Goal: Information Seeking & Learning: Learn about a topic

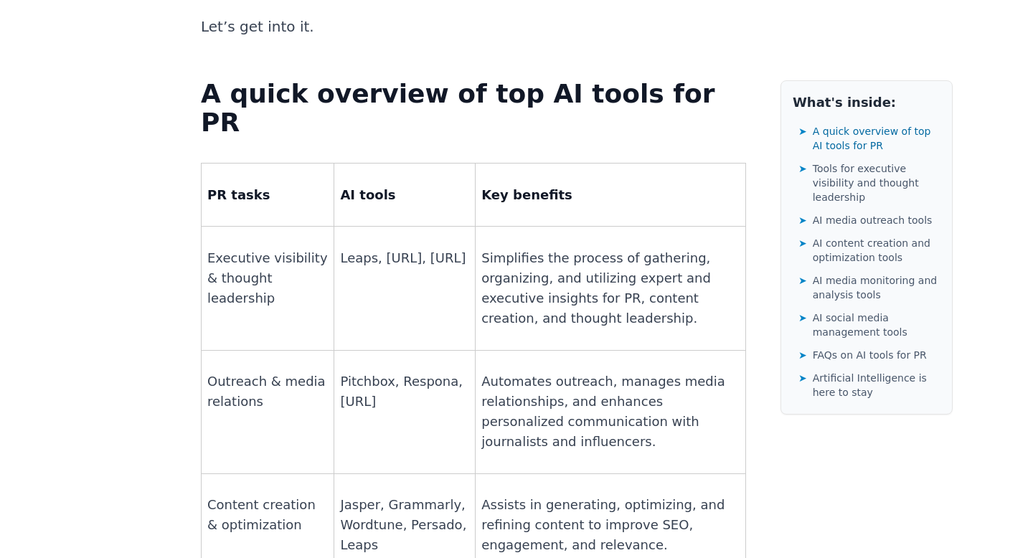
scroll to position [1017, 0]
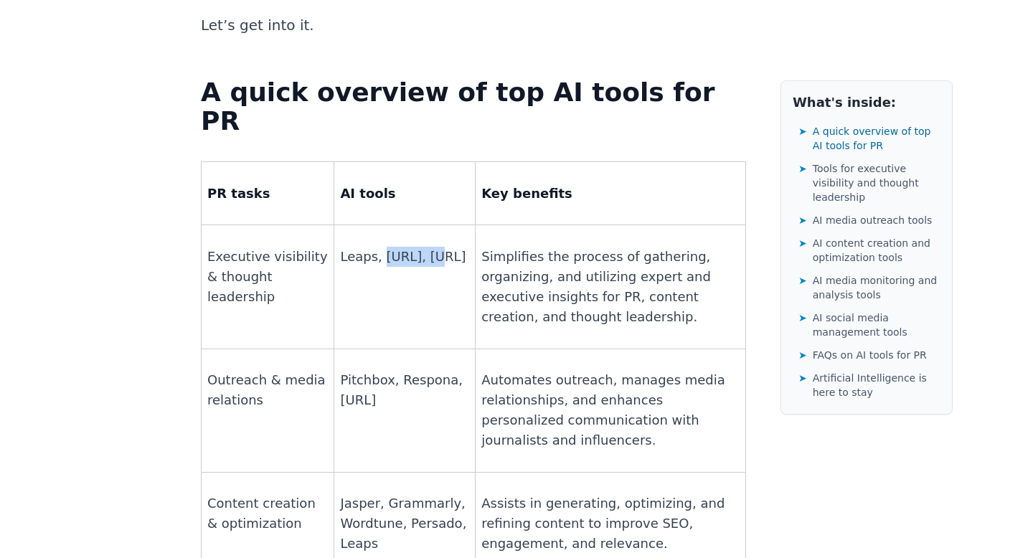
drag, startPoint x: 419, startPoint y: 141, endPoint x: 376, endPoint y: 147, distance: 43.4
click at [376, 247] on p "Leaps, [URL], [URL]" at bounding box center [404, 257] width 129 height 20
drag, startPoint x: 400, startPoint y: 165, endPoint x: 335, endPoint y: 164, distance: 65.3
click at [340, 247] on p "Leaps, [URL], [URL]" at bounding box center [404, 257] width 129 height 20
copy p "[URL]"
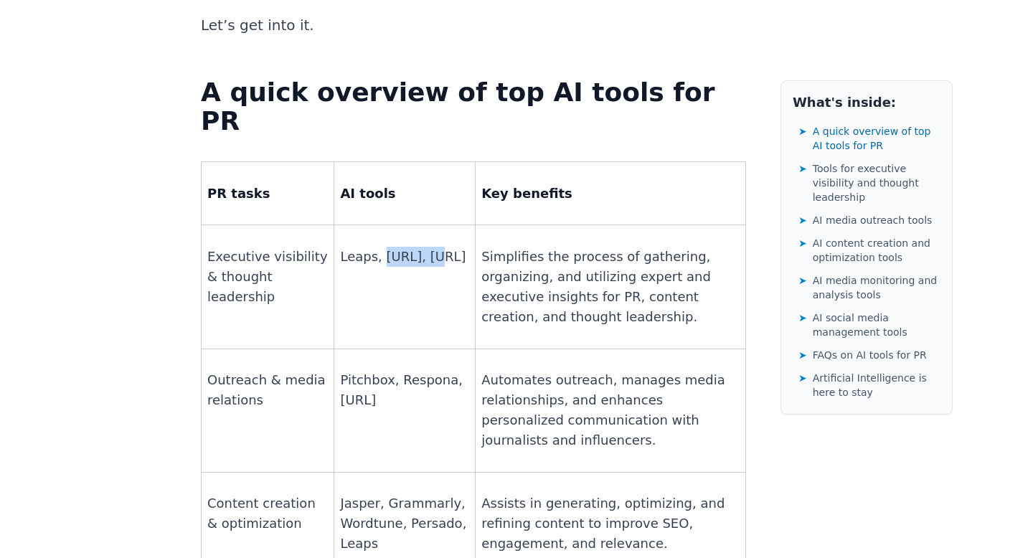
copy p "[URL]"
click at [351, 247] on p "Leaps, [URL], [URL]" at bounding box center [404, 257] width 129 height 20
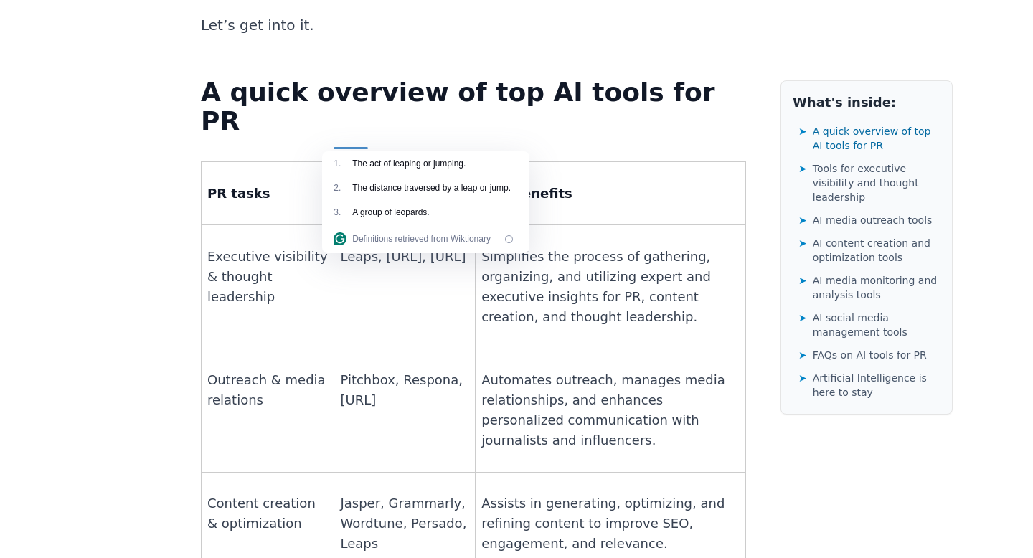
click at [385, 247] on p "Leaps, [URL], [URL]" at bounding box center [404, 257] width 129 height 20
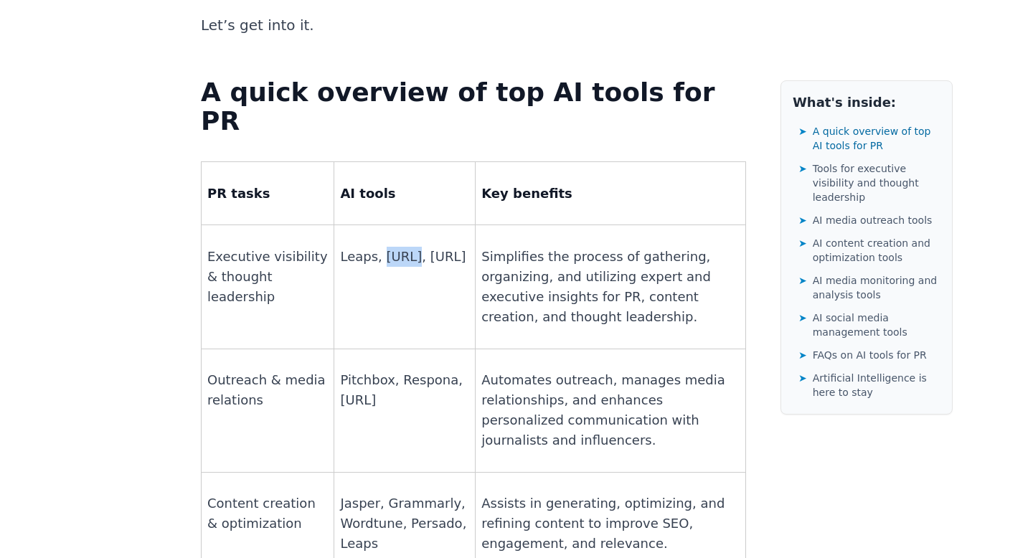
click at [385, 247] on p "Leaps, [URL], [URL]" at bounding box center [404, 257] width 129 height 20
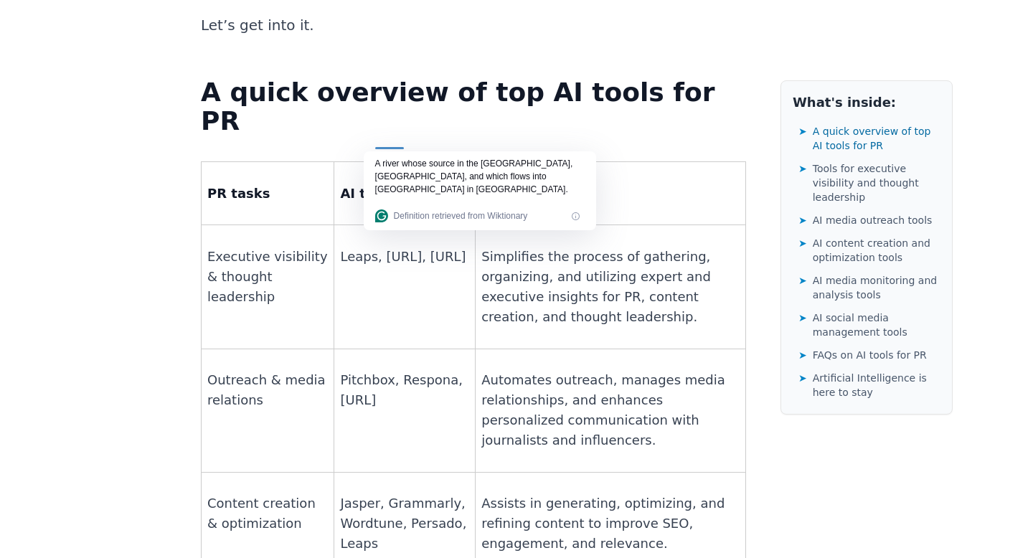
click at [429, 225] on td "Leaps, [URL], [URL]" at bounding box center [404, 286] width 141 height 123
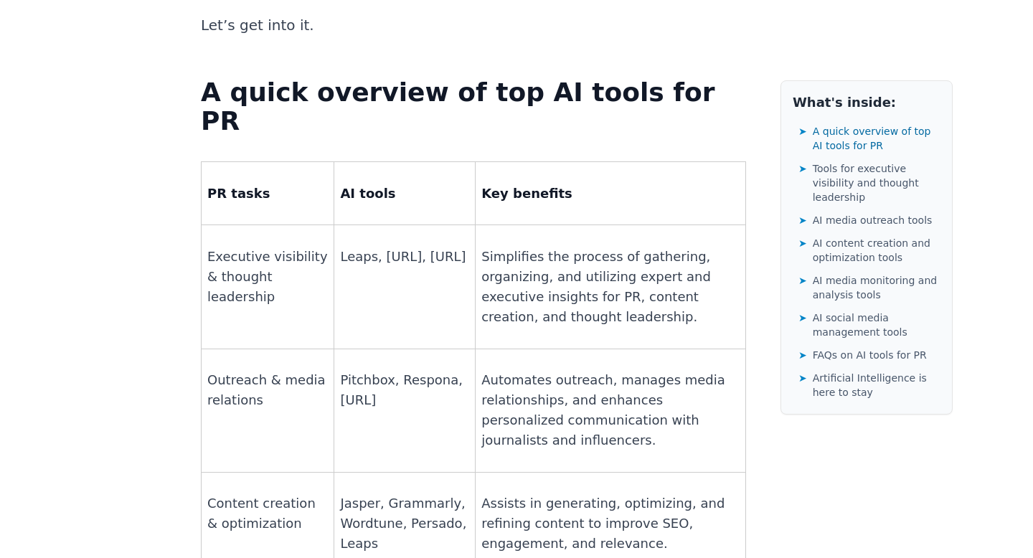
click at [345, 247] on p "Leaps, [URL], [URL]" at bounding box center [404, 257] width 129 height 20
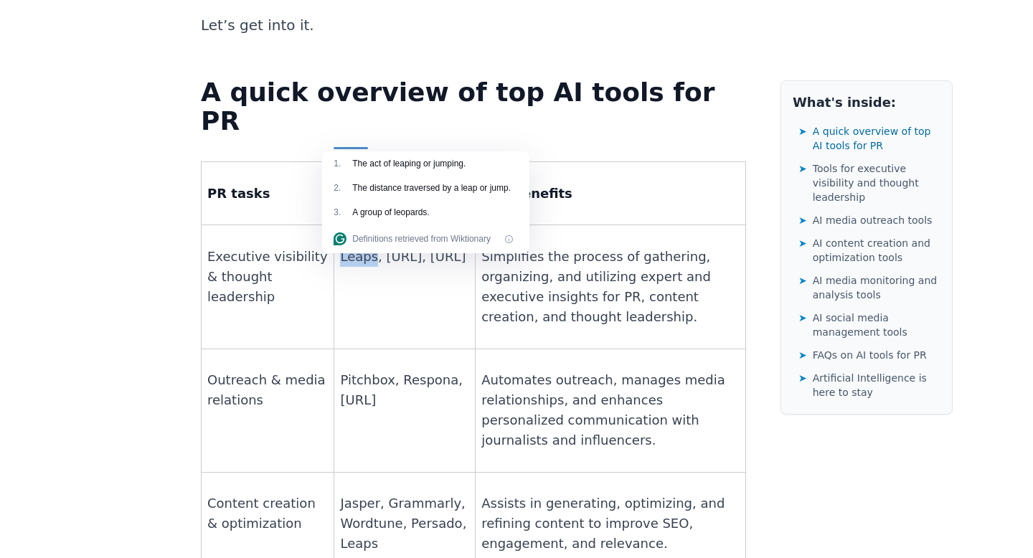
copy p "Leaps"
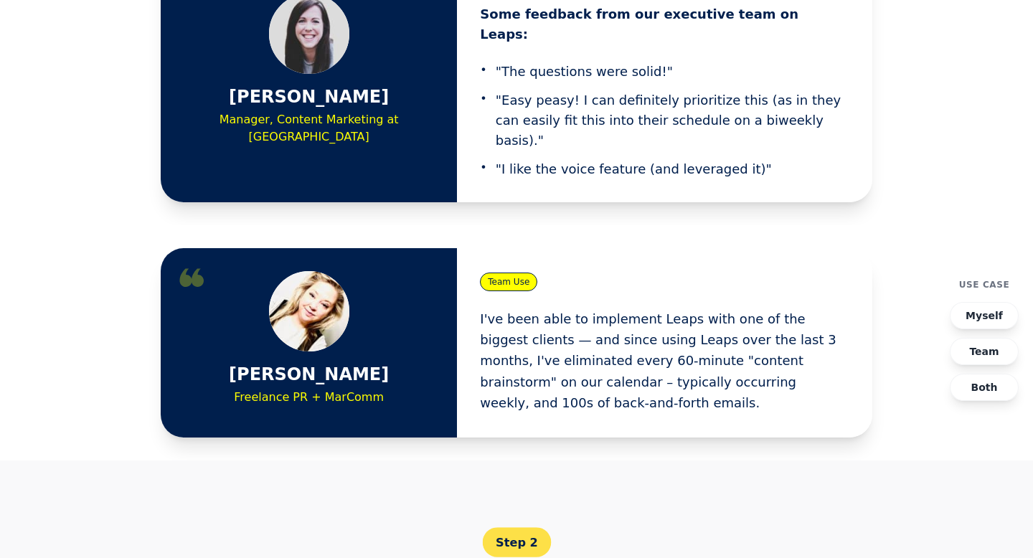
scroll to position [2724, 0]
